Goal: Task Accomplishment & Management: Use online tool/utility

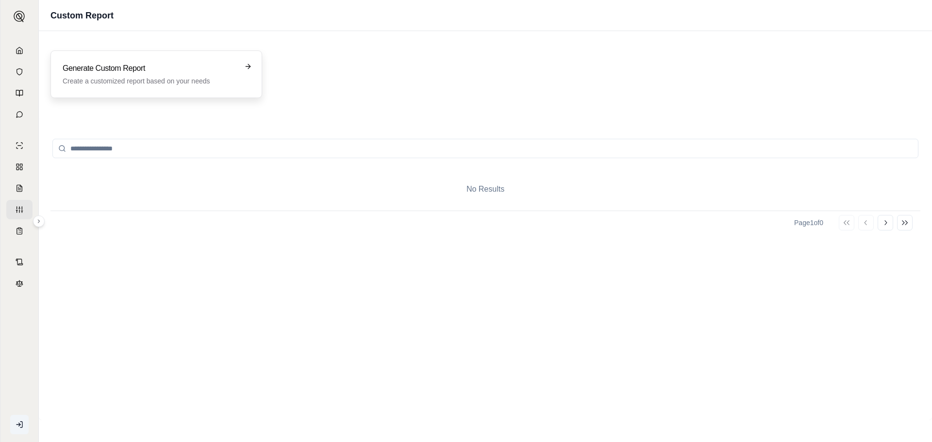
click at [118, 67] on h3 "Generate Custom Report" at bounding box center [150, 69] width 174 height 12
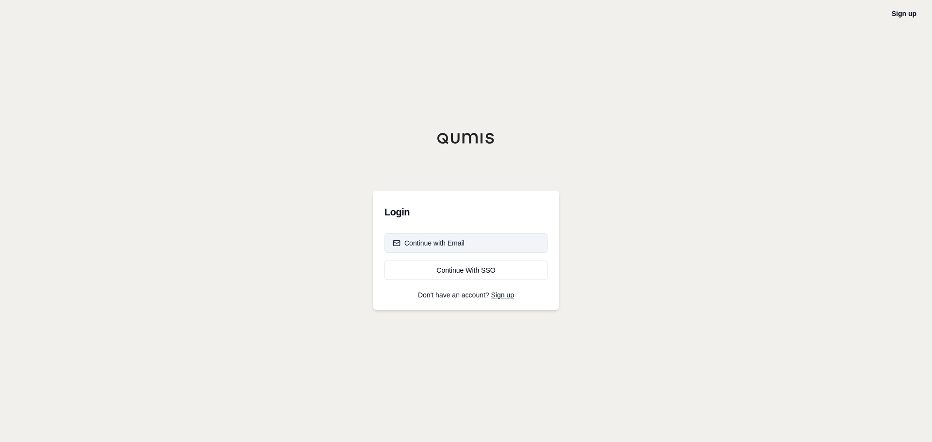
click at [457, 244] on div "Continue with Email" at bounding box center [429, 243] width 72 height 10
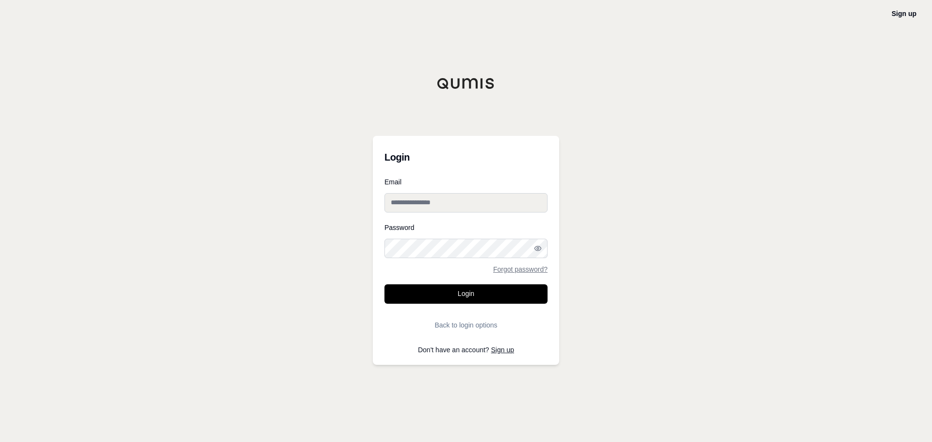
click at [453, 198] on input "Email" at bounding box center [466, 202] width 163 height 19
type input "**********"
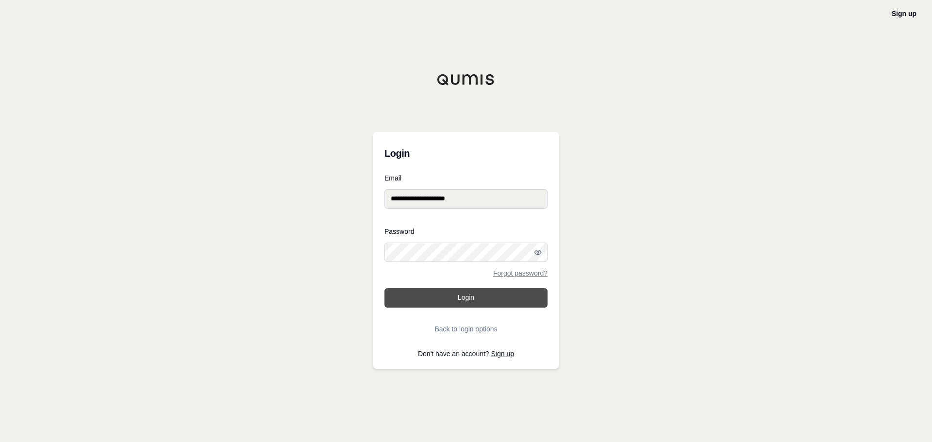
click at [440, 299] on button "Login" at bounding box center [466, 297] width 163 height 19
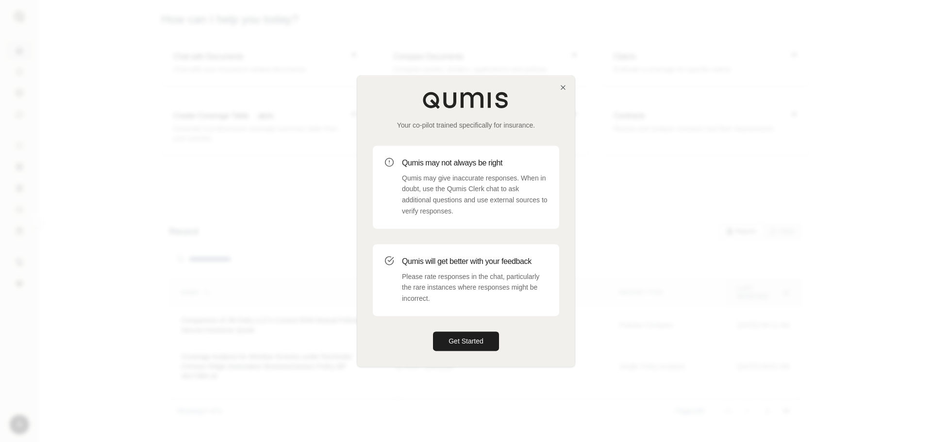
click at [561, 82] on div "Your co-pilot trained specifically for insurance. Qumis may not always be right…" at bounding box center [466, 221] width 218 height 291
click at [562, 88] on icon "button" at bounding box center [563, 87] width 4 height 4
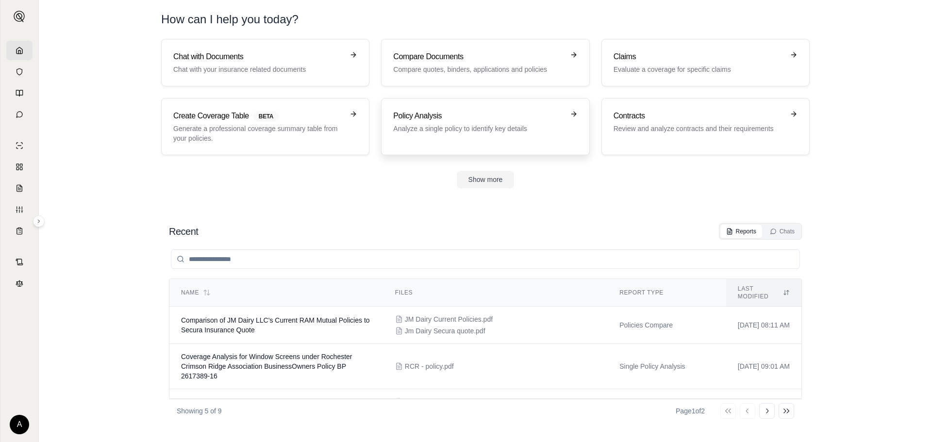
click at [446, 119] on h3 "Policy Analysis" at bounding box center [478, 116] width 170 height 12
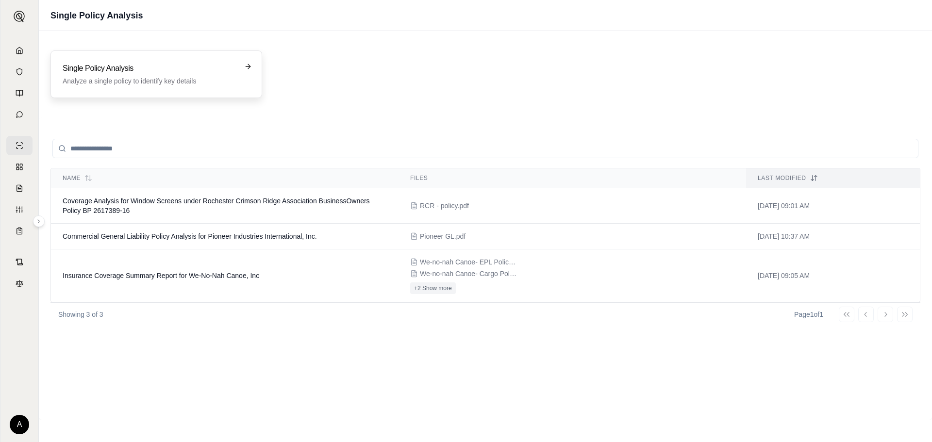
click at [177, 79] on p "Analyze a single policy to identify key details" at bounding box center [150, 81] width 174 height 10
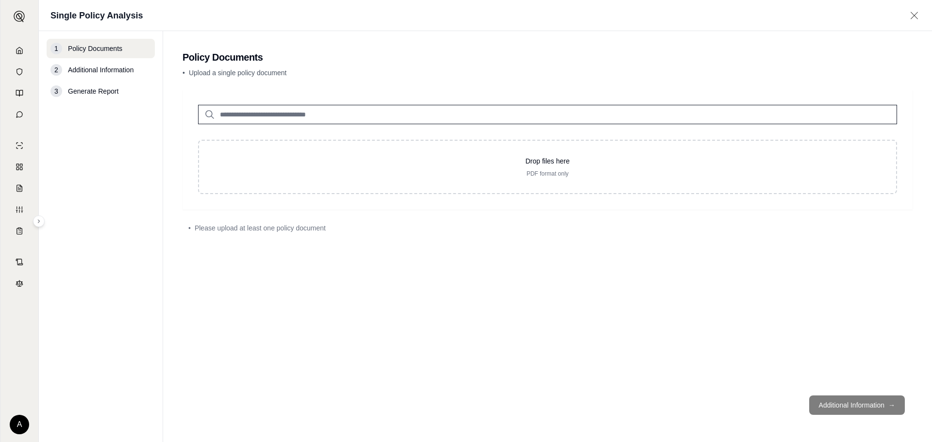
click at [287, 115] on input "search" at bounding box center [547, 114] width 699 height 19
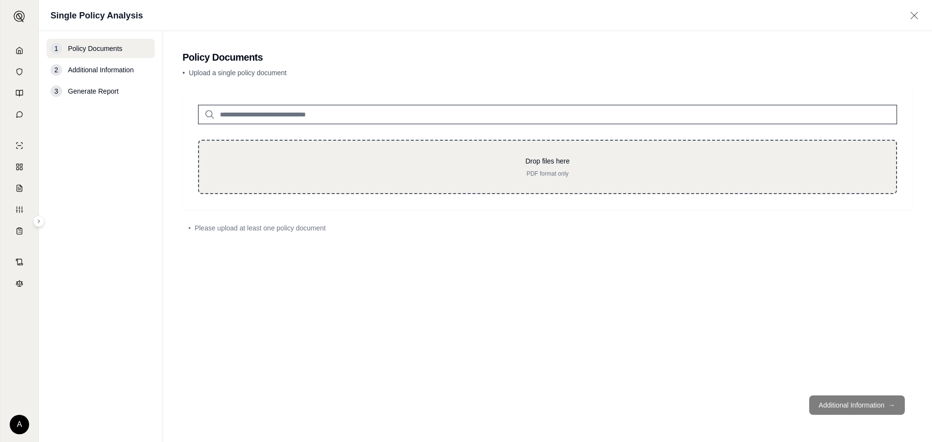
click at [510, 159] on p "Drop files here" at bounding box center [548, 161] width 666 height 10
type input "**********"
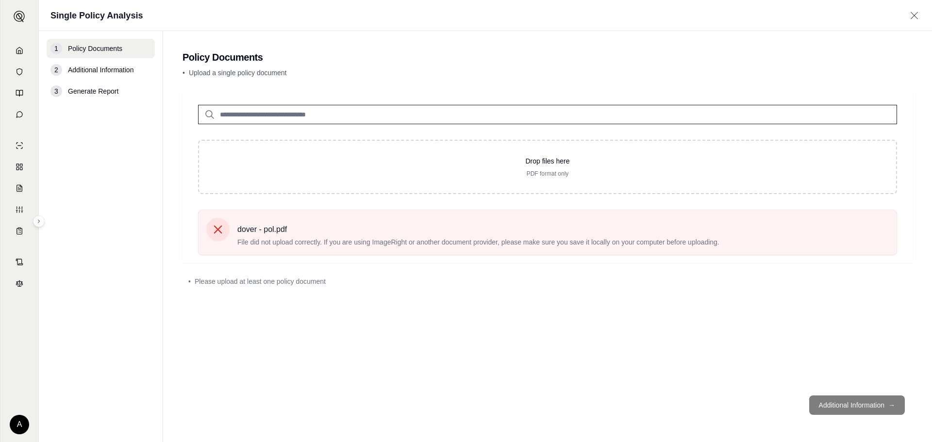
click at [872, 345] on div "Drop files here PDF format only dover - pol.pdf File did not upload correctly. …" at bounding box center [548, 238] width 730 height 299
click at [222, 234] on icon at bounding box center [218, 230] width 14 height 14
click at [215, 230] on icon at bounding box center [218, 230] width 14 height 14
